Goal: Information Seeking & Learning: Learn about a topic

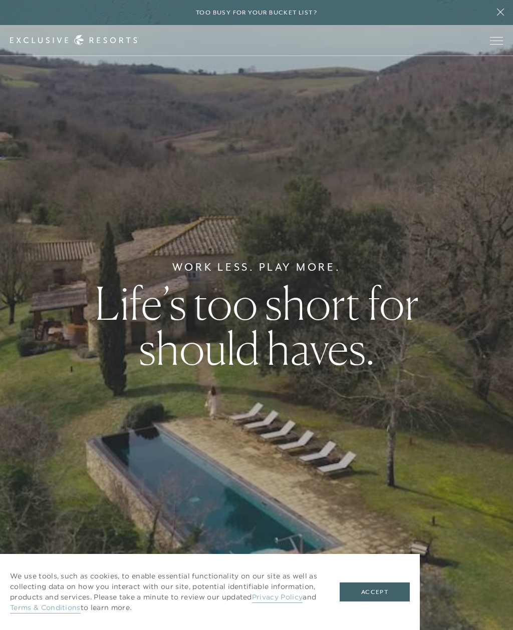
click at [66, 609] on link "Terms & Conditions" at bounding box center [45, 608] width 71 height 11
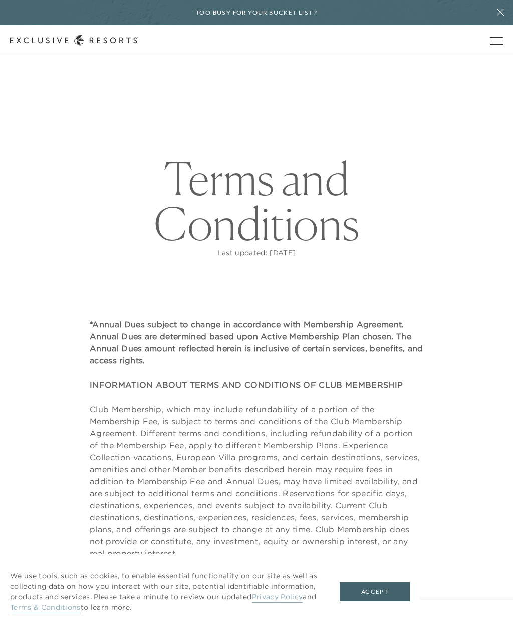
click at [278, 601] on link "Privacy Policy" at bounding box center [277, 598] width 51 height 11
click at [494, 41] on span "Open navigation" at bounding box center [496, 41] width 13 height 1
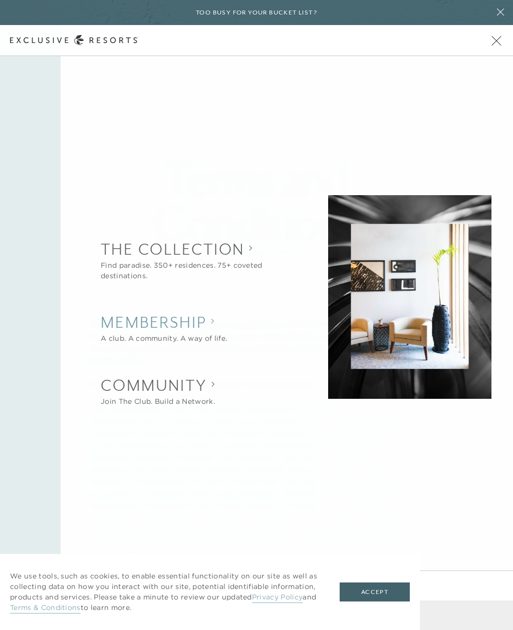
click at [192, 322] on h2 "Membership" at bounding box center [164, 322] width 126 height 22
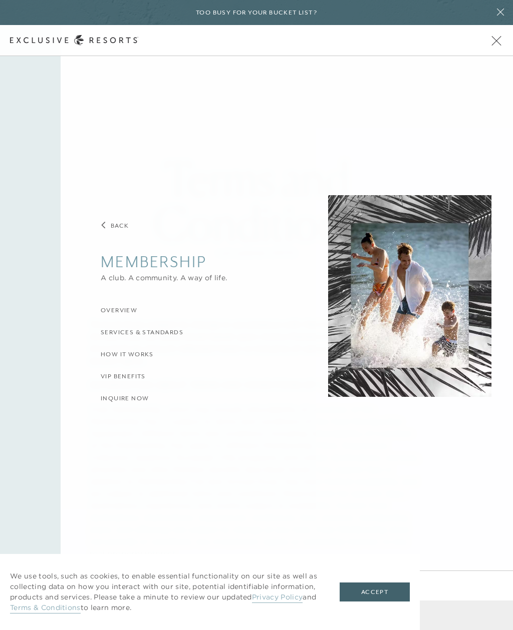
click at [119, 228] on h3 "Back" at bounding box center [120, 226] width 19 height 10
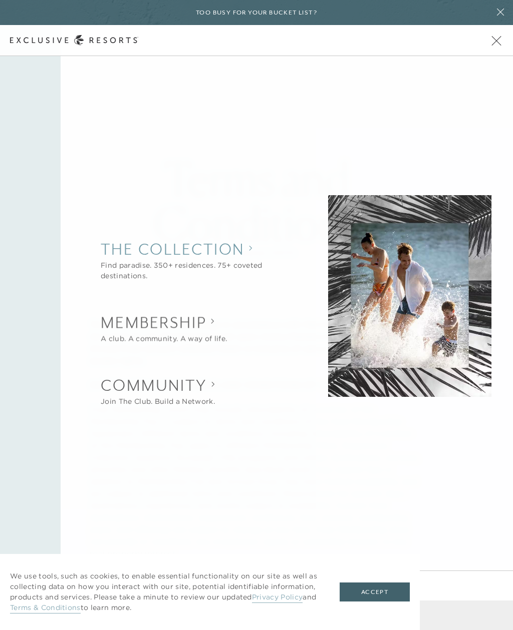
click at [232, 258] on collection "The Collection" at bounding box center [199, 249] width 196 height 22
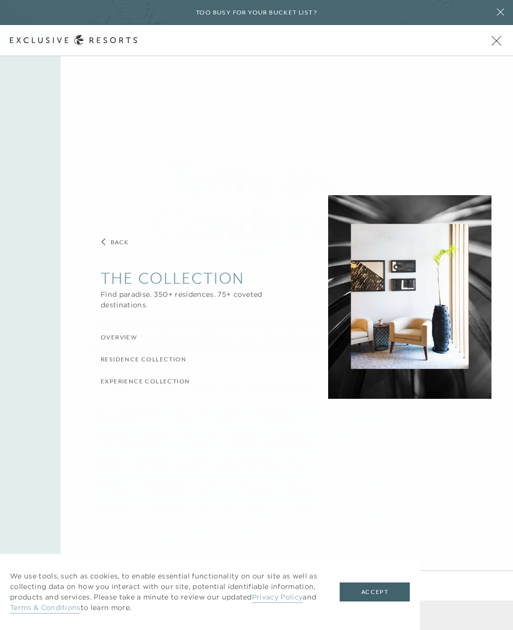
click at [206, 281] on collection "The Collection" at bounding box center [199, 278] width 196 height 22
click at [227, 277] on collection "The Collection" at bounding box center [199, 278] width 196 height 22
click at [175, 359] on h3 "Residence Collection" at bounding box center [144, 360] width 86 height 10
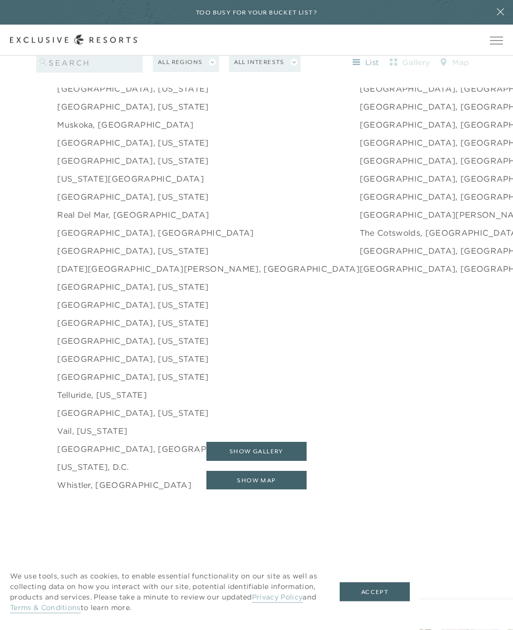
scroll to position [1669, 0]
click at [127, 311] on link "[GEOGRAPHIC_DATA], [US_STATE]" at bounding box center [132, 305] width 151 height 12
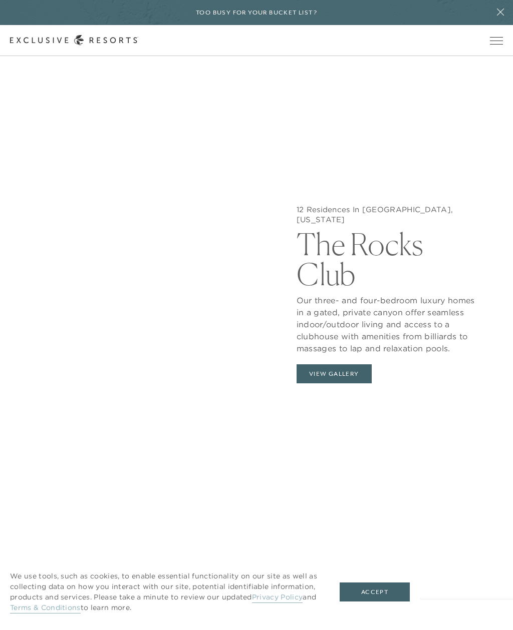
scroll to position [1123, 0]
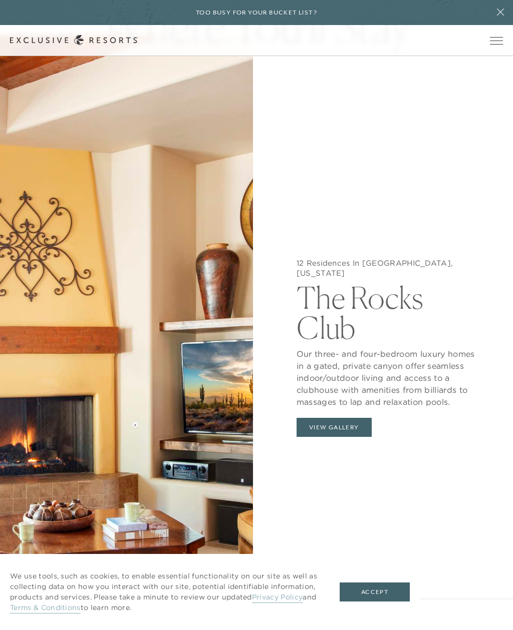
click at [358, 437] on button "View Gallery" at bounding box center [333, 427] width 75 height 19
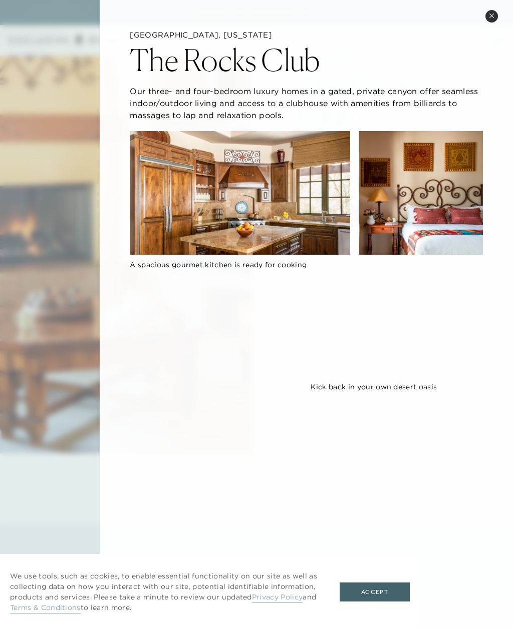
scroll to position [1357, 0]
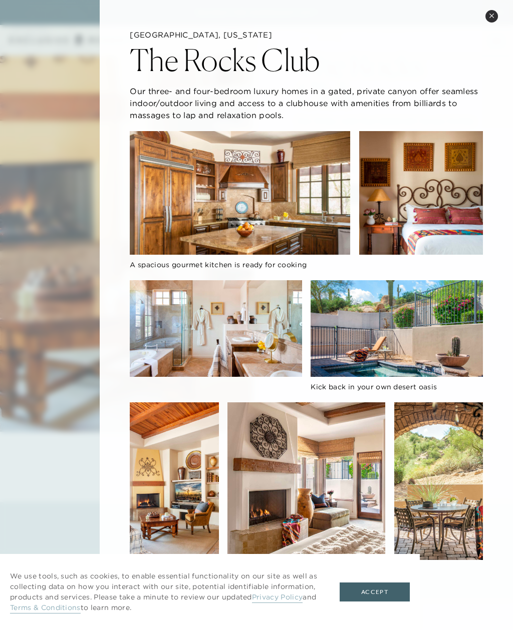
click at [493, 15] on icon at bounding box center [492, 16] width 6 height 6
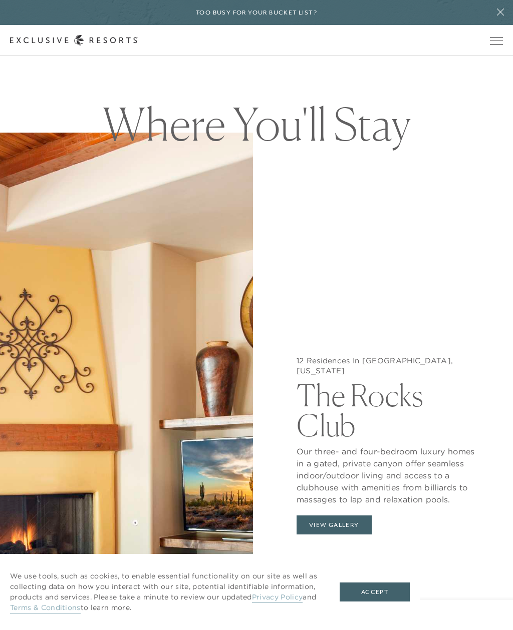
scroll to position [1669, 0]
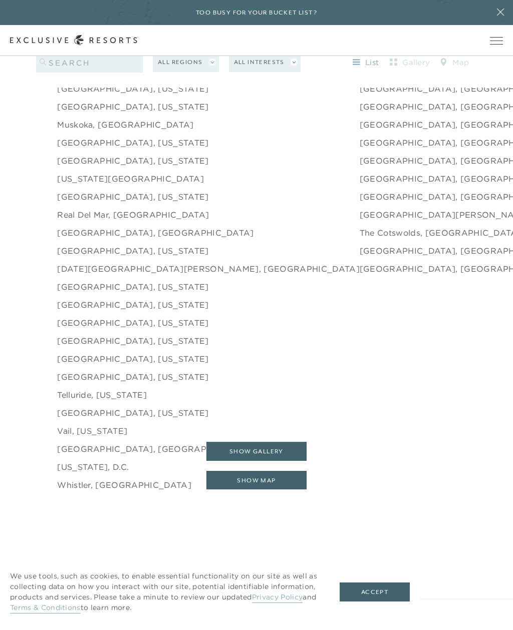
click at [146, 293] on link "[GEOGRAPHIC_DATA], [US_STATE]" at bounding box center [132, 287] width 151 height 12
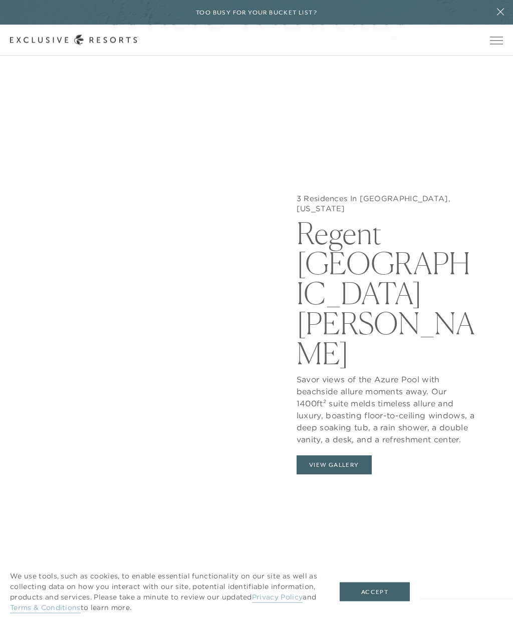
scroll to position [1160, 0]
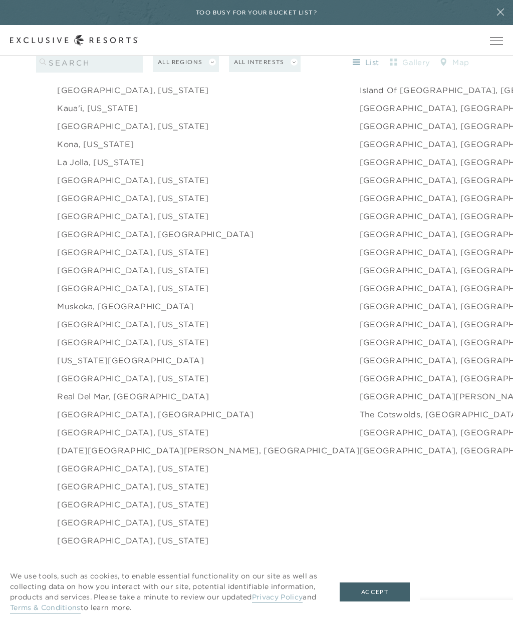
scroll to position [1487, 0]
click at [149, 385] on link "[GEOGRAPHIC_DATA], [US_STATE]" at bounding box center [132, 379] width 151 height 12
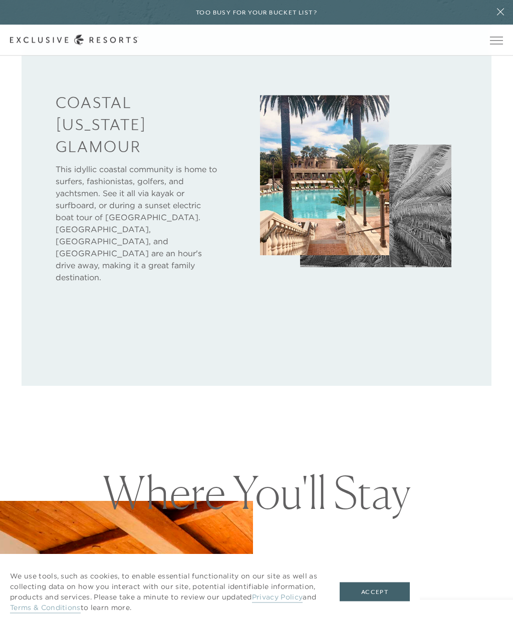
scroll to position [1487, 0]
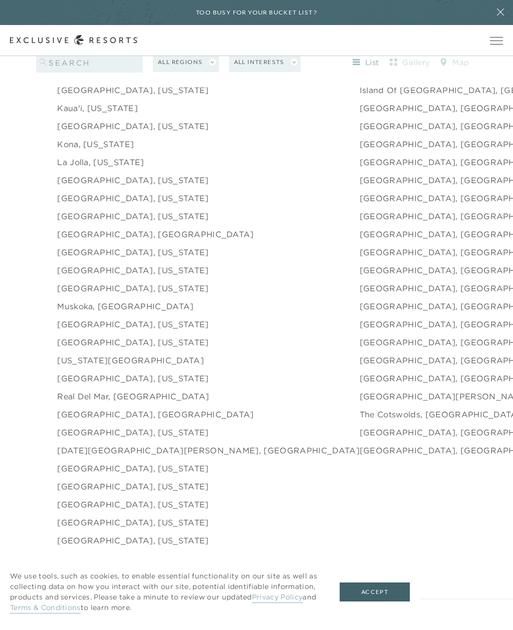
click at [134, 294] on link "[GEOGRAPHIC_DATA], [US_STATE]" at bounding box center [132, 288] width 151 height 12
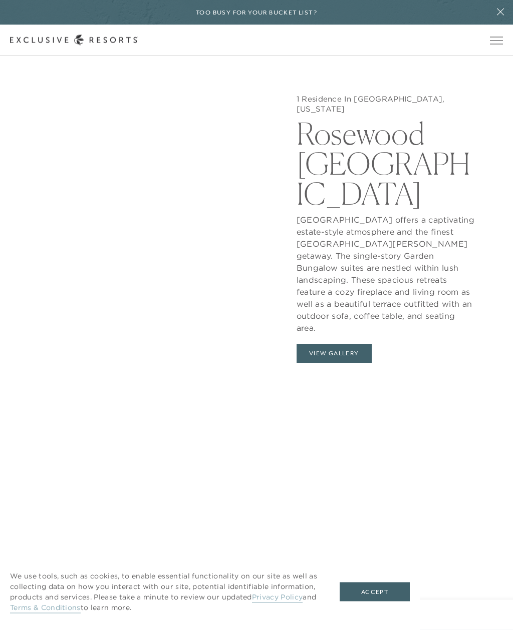
scroll to position [1282, 0]
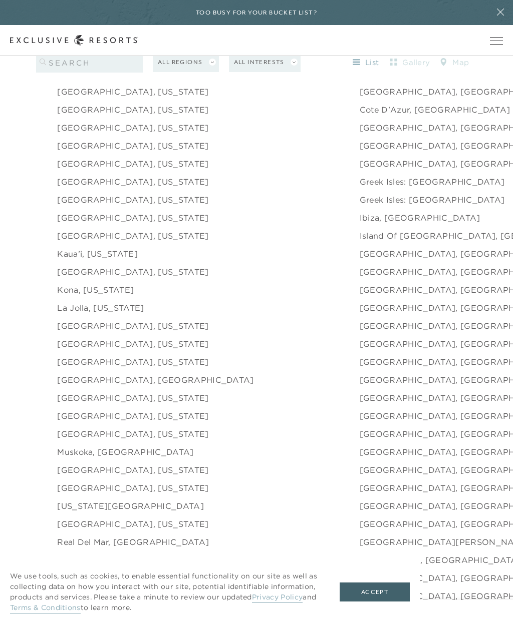
scroll to position [1340, 0]
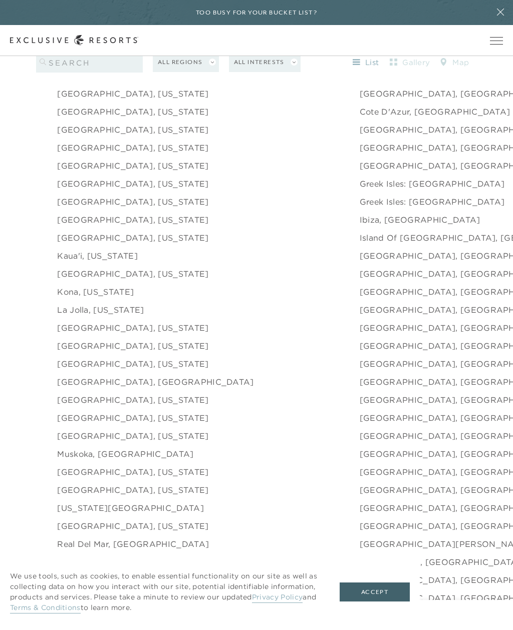
click at [122, 316] on link "La Jolla, [US_STATE]" at bounding box center [100, 310] width 87 height 12
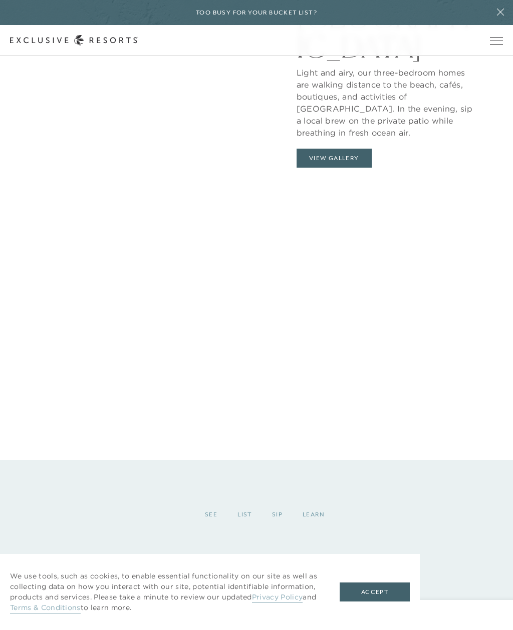
scroll to position [1416, 0]
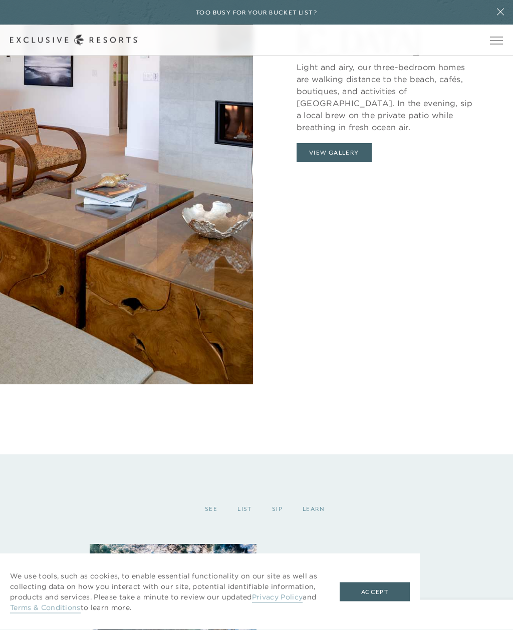
click at [348, 162] on button "View Gallery" at bounding box center [333, 153] width 75 height 19
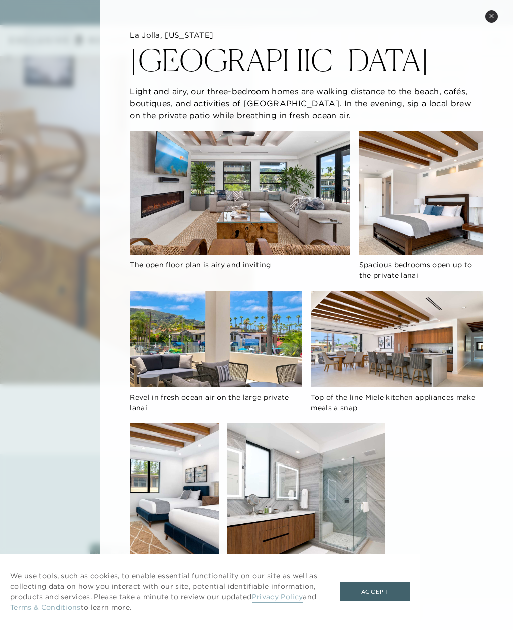
scroll to position [0, 0]
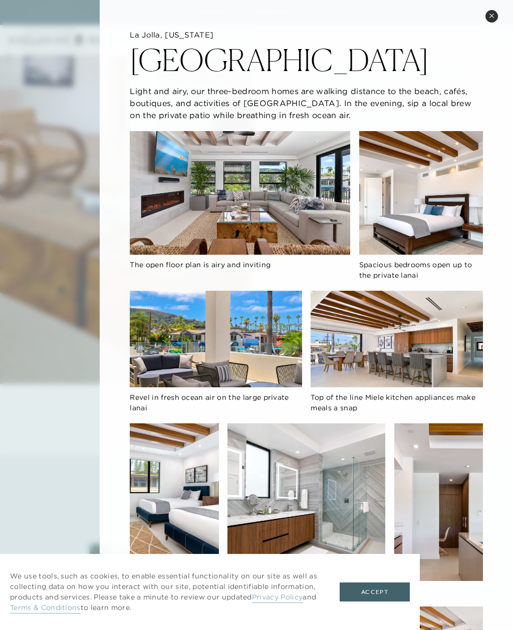
click at [491, 14] on icon at bounding box center [492, 16] width 6 height 6
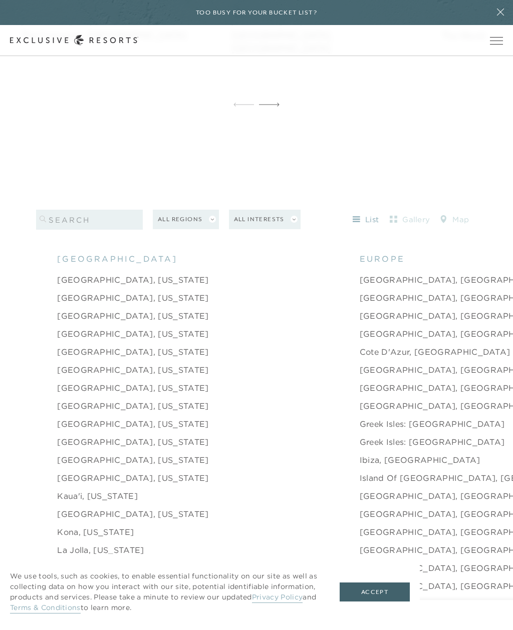
scroll to position [1090, 0]
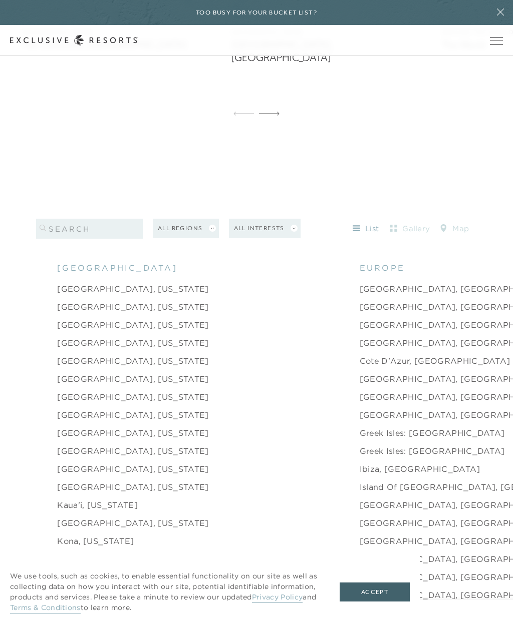
click at [104, 313] on link "[GEOGRAPHIC_DATA], [US_STATE]" at bounding box center [132, 307] width 151 height 12
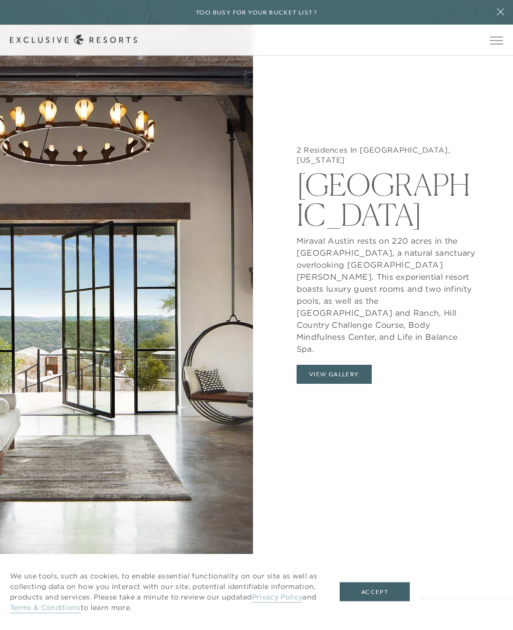
scroll to position [1242, 0]
click at [355, 382] on button "View Gallery" at bounding box center [333, 375] width 75 height 19
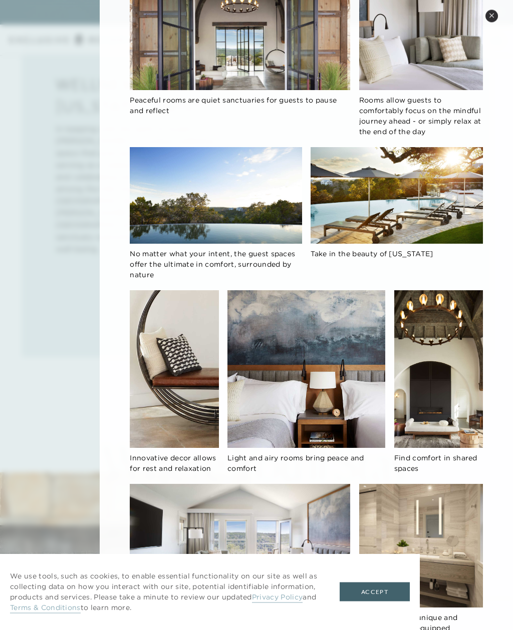
scroll to position [711, 0]
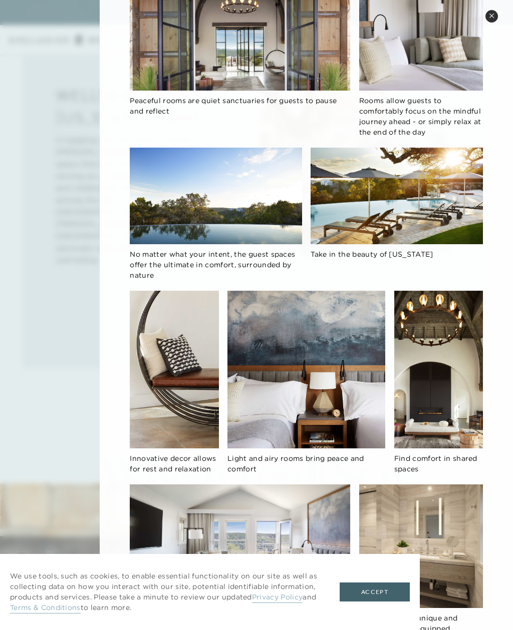
click at [488, 14] on button "Close quickview" at bounding box center [491, 16] width 13 height 13
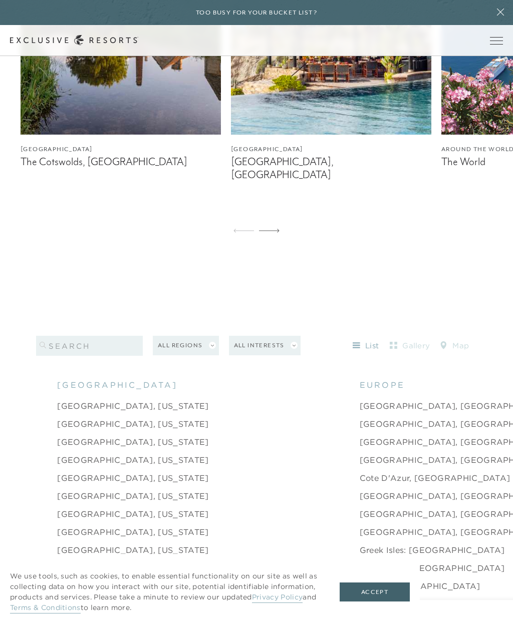
scroll to position [973, 0]
click at [413, 354] on button "gallery" at bounding box center [410, 346] width 44 height 16
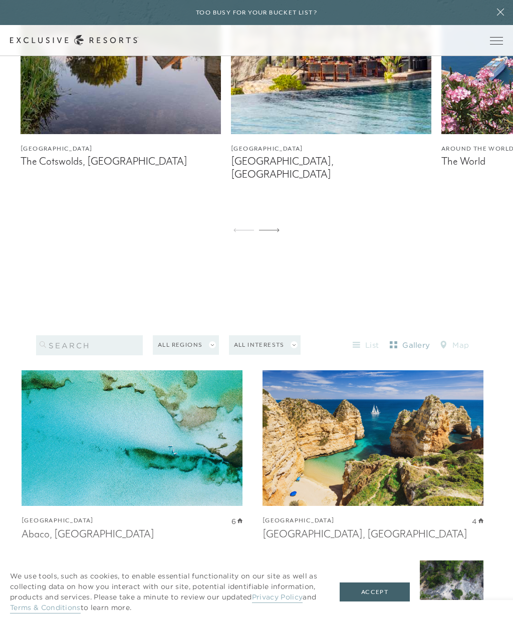
click at [459, 354] on button "map" at bounding box center [454, 346] width 45 height 16
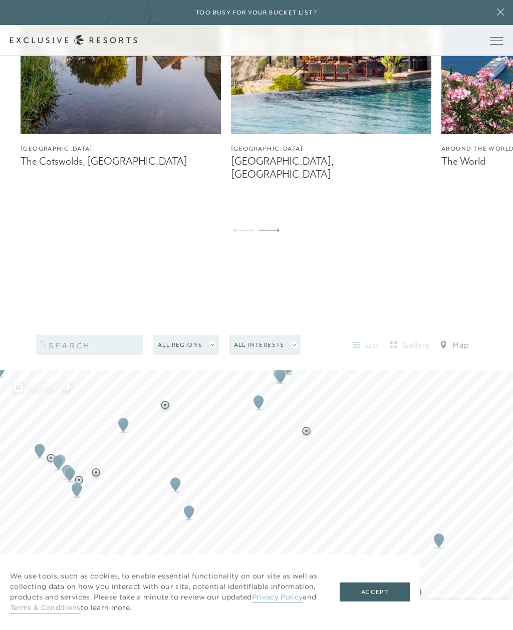
click at [192, 524] on img "Map marker" at bounding box center [189, 513] width 19 height 22
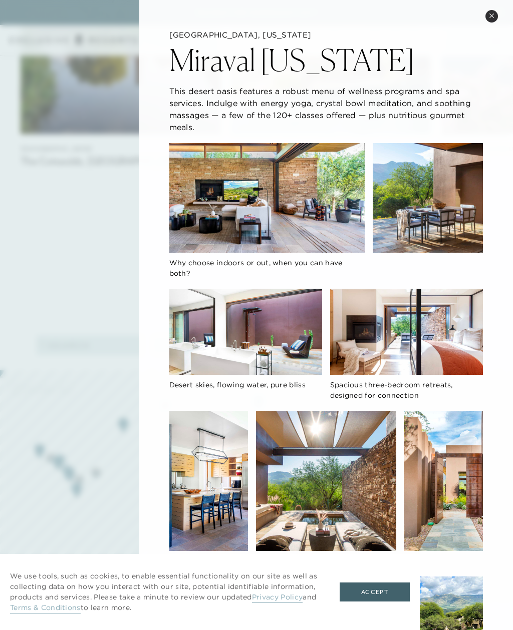
click at [490, 13] on button "Close quickview" at bounding box center [491, 16] width 13 height 13
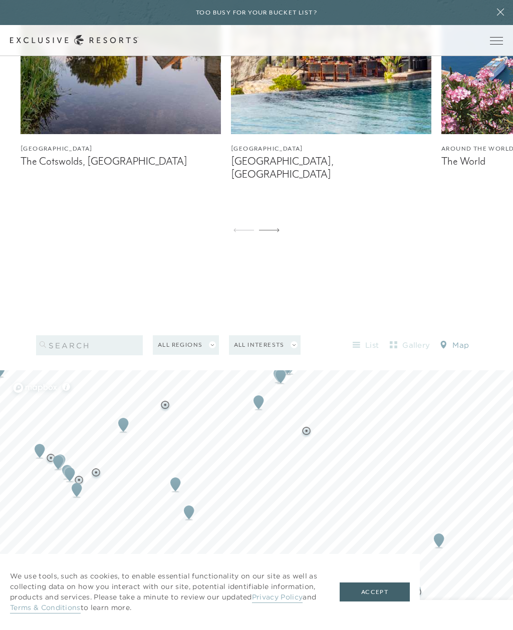
click at [181, 496] on img "Map marker" at bounding box center [175, 485] width 19 height 22
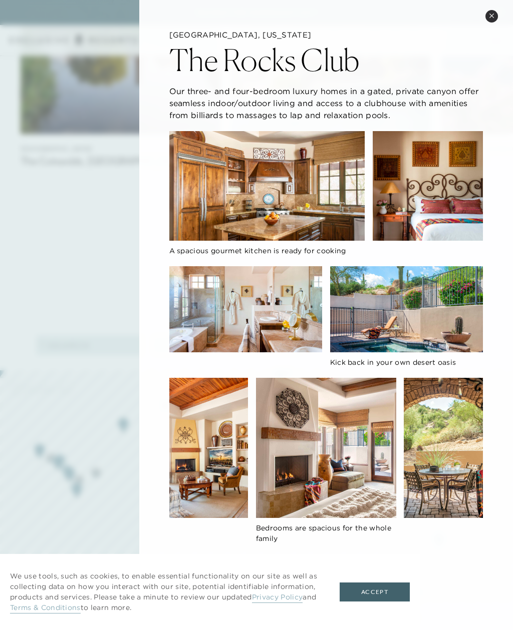
click at [485, 25] on div "[GEOGRAPHIC_DATA], [US_STATE] The Rocks Club Our three- and four-bedroom luxury…" at bounding box center [326, 292] width 374 height 584
click at [491, 19] on button "Close quickview" at bounding box center [491, 16] width 13 height 13
